Goal: Task Accomplishment & Management: Complete application form

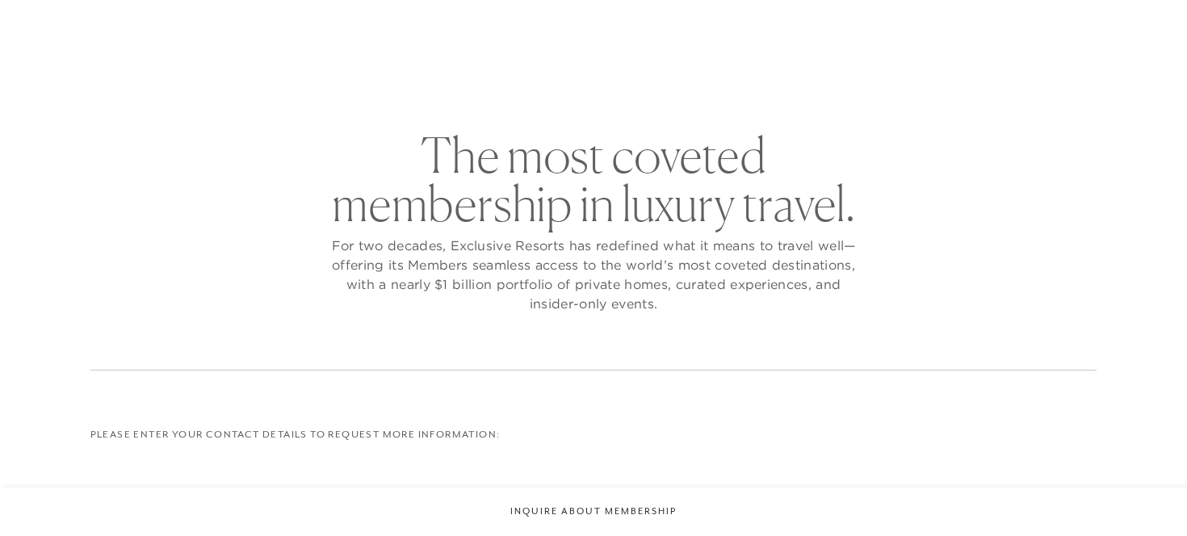
checkbox input "false"
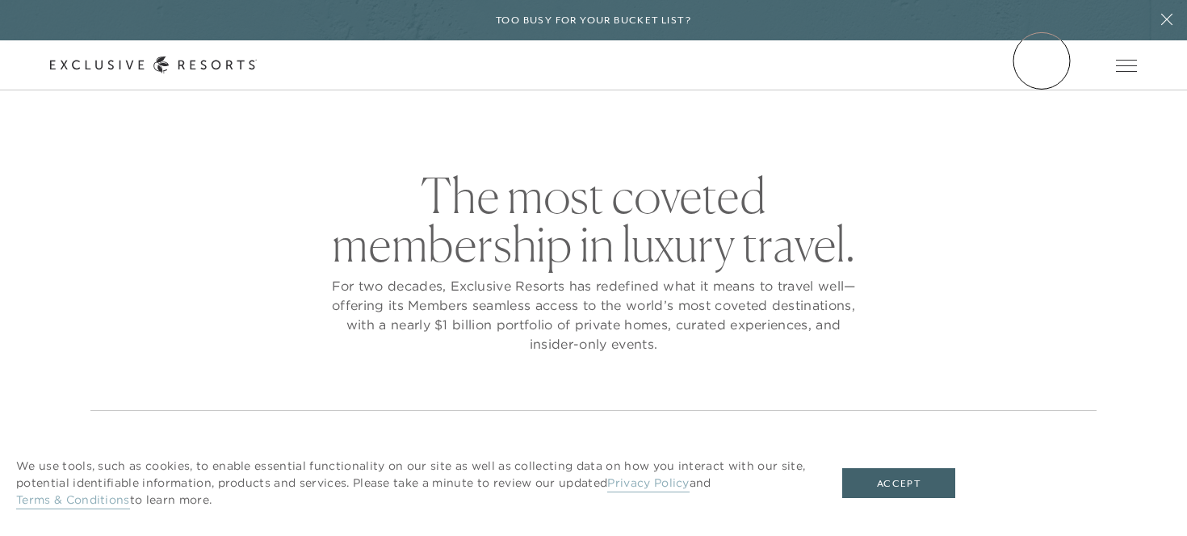
click at [0, 0] on link "Member Login" at bounding box center [0, 0] width 0 height 0
